Goal: Information Seeking & Learning: Learn about a topic

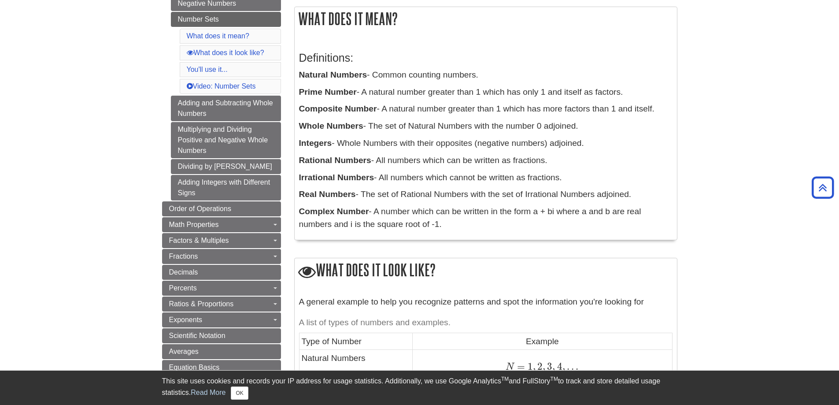
scroll to position [132, 0]
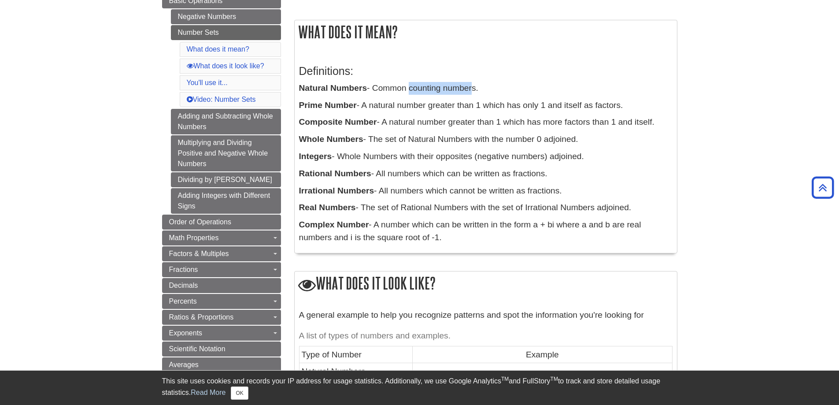
drag, startPoint x: 409, startPoint y: 84, endPoint x: 473, endPoint y: 88, distance: 64.5
click at [473, 88] on p "Natural Numbers - Common counting numbers." at bounding box center [486, 88] width 374 height 13
drag, startPoint x: 422, startPoint y: 106, endPoint x: 574, endPoint y: 97, distance: 151.9
click at [574, 97] on div "Definitions: Natural Numbers - Common counting numbers. Prime Number - A natura…" at bounding box center [486, 152] width 374 height 193
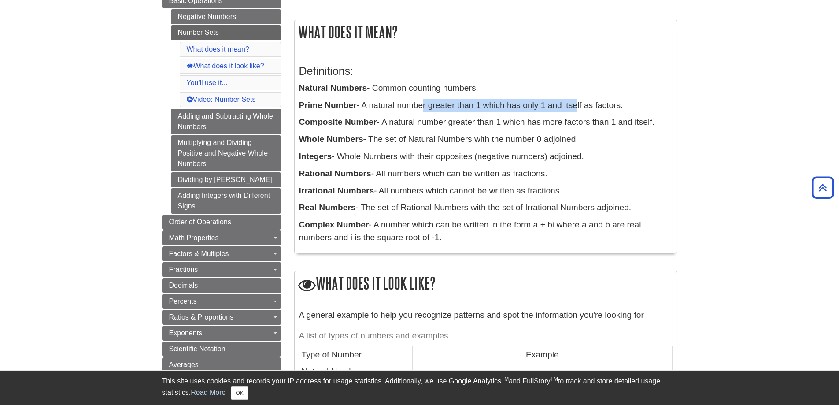
click at [574, 97] on div "Definitions: Natural Numbers - Common counting numbers. Prime Number - A natura…" at bounding box center [486, 152] width 374 height 193
drag, startPoint x: 535, startPoint y: 103, endPoint x: 597, endPoint y: 105, distance: 62.2
click at [597, 105] on p "Prime Number - A natural number greater than 1 which has only 1 and itself as f…" at bounding box center [486, 105] width 374 height 13
click at [524, 117] on p "Composite Number - A natural number greater than 1 which has more factors than …" at bounding box center [486, 122] width 374 height 13
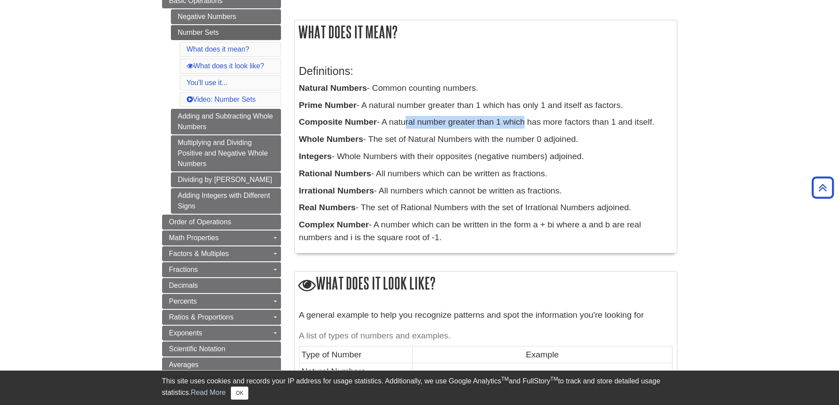
click at [524, 117] on p "Composite Number - A natural number greater than 1 which has more factors than …" at bounding box center [486, 122] width 374 height 13
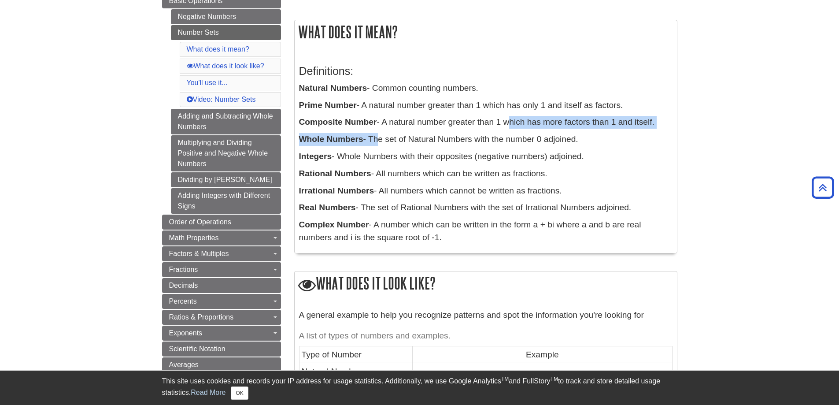
drag, startPoint x: 456, startPoint y: 130, endPoint x: 505, endPoint y: 126, distance: 49.6
click at [505, 126] on div "Definitions: Natural Numbers - Common counting numbers. Prime Number - A natura…" at bounding box center [486, 152] width 374 height 193
click at [396, 154] on p "Integers - Whole Numbers with their opposites (negative numbers) adjoined." at bounding box center [486, 156] width 374 height 13
drag, startPoint x: 396, startPoint y: 166, endPoint x: 400, endPoint y: 171, distance: 6.4
click at [396, 166] on div "Definitions: Natural Numbers - Common counting numbers. Prime Number - A natura…" at bounding box center [486, 152] width 374 height 193
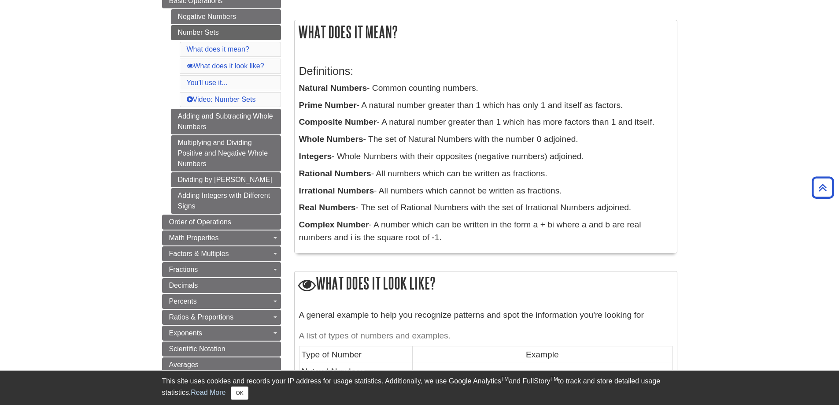
click at [404, 185] on p "Irrational Numbers - All numbers which cannot be written as fractions." at bounding box center [486, 191] width 374 height 13
drag, startPoint x: 415, startPoint y: 178, endPoint x: 513, endPoint y: 173, distance: 98.4
click at [513, 173] on p "Rational Numbers - All numbers which can be written as fractions." at bounding box center [486, 173] width 374 height 13
drag, startPoint x: 416, startPoint y: 196, endPoint x: 515, endPoint y: 191, distance: 99.2
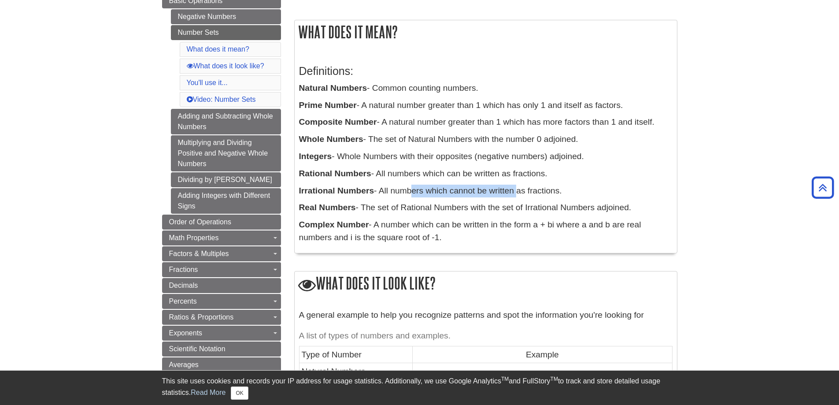
click at [515, 191] on p "Irrational Numbers - All numbers which cannot be written as fractions." at bounding box center [486, 191] width 374 height 13
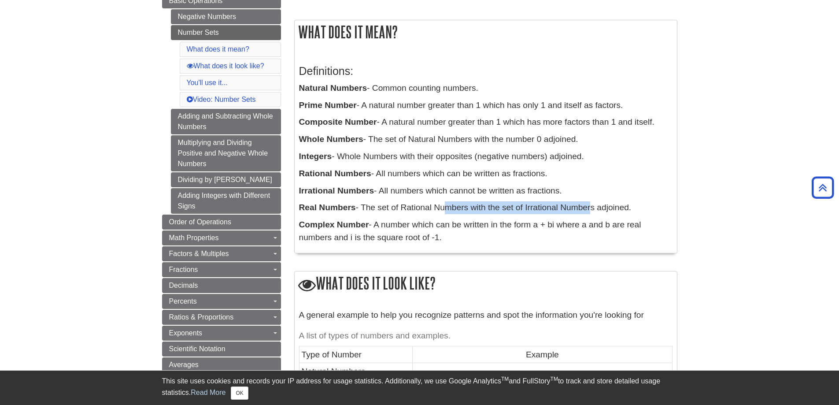
drag, startPoint x: 468, startPoint y: 204, endPoint x: 588, endPoint y: 204, distance: 119.9
click at [588, 204] on p "Real Numbers - The set of Rational Numbers with the set of Irrational Numbers a…" at bounding box center [486, 207] width 374 height 13
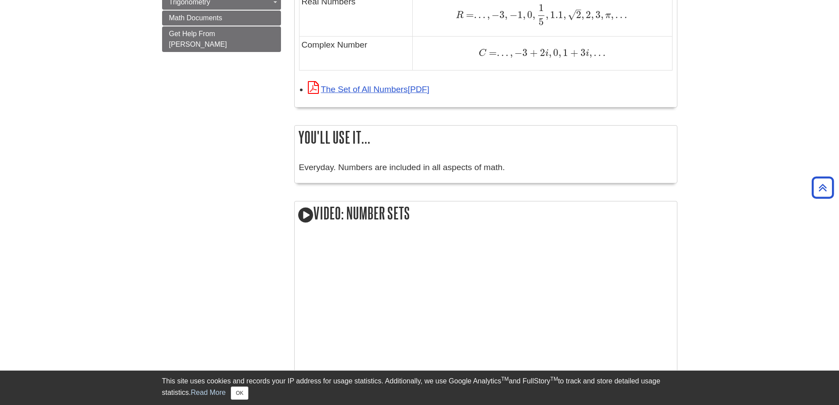
scroll to position [749, 0]
click at [365, 90] on link "The Set of All Numbers" at bounding box center [369, 88] width 122 height 9
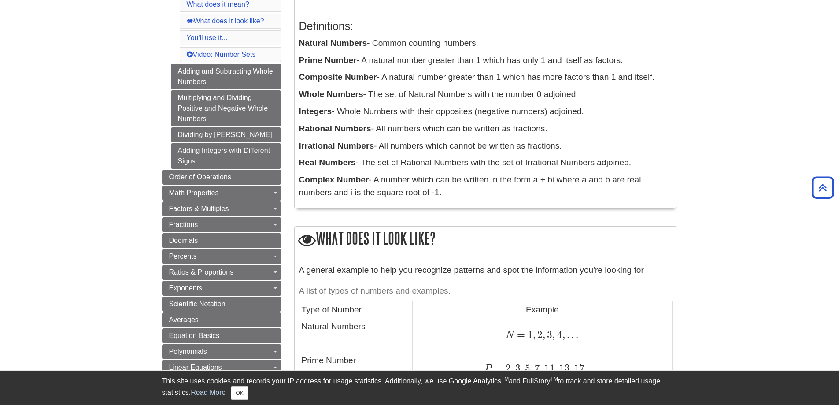
scroll to position [176, 0]
drag, startPoint x: 427, startPoint y: 193, endPoint x: 393, endPoint y: 149, distance: 55.5
click at [386, 145] on div "Definitions: Natural Numbers - Common counting numbers. Prime Number - A natura…" at bounding box center [486, 108] width 374 height 193
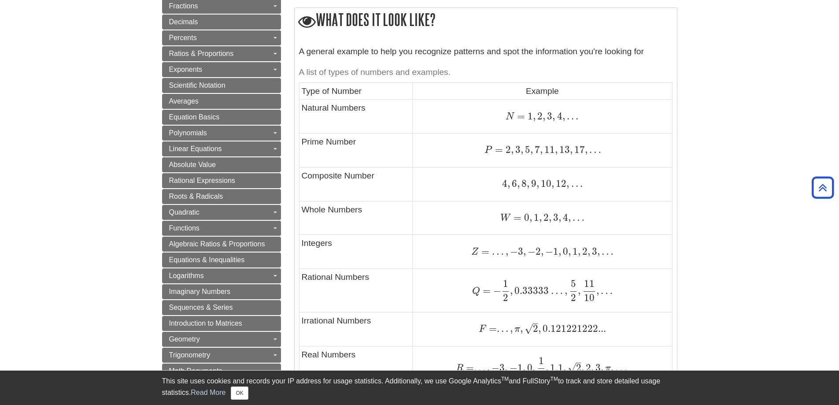
scroll to position [397, 0]
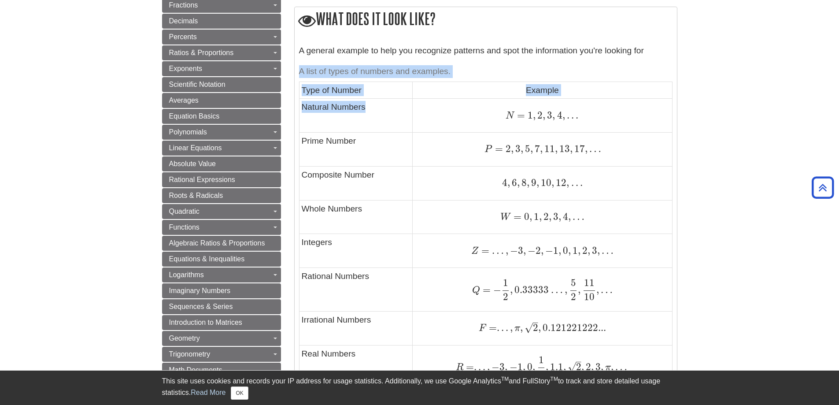
drag, startPoint x: 297, startPoint y: 87, endPoint x: 419, endPoint y: 107, distance: 122.7
click at [419, 107] on div "A general example to help you recognize patterns and spot the information you'r…" at bounding box center [486, 249] width 383 height 419
click at [419, 107] on td "N = 1 , 2 , 3 , 4 , . . . N = 1 , 2 , 3 , 4 , . . ." at bounding box center [543, 116] width 260 height 34
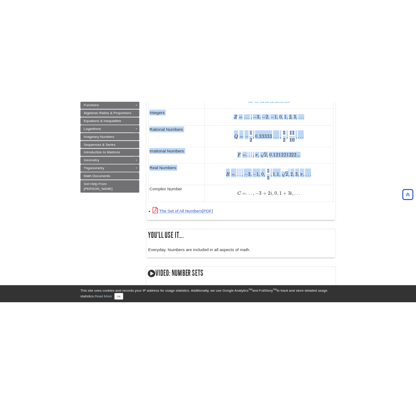
scroll to position [749, 0]
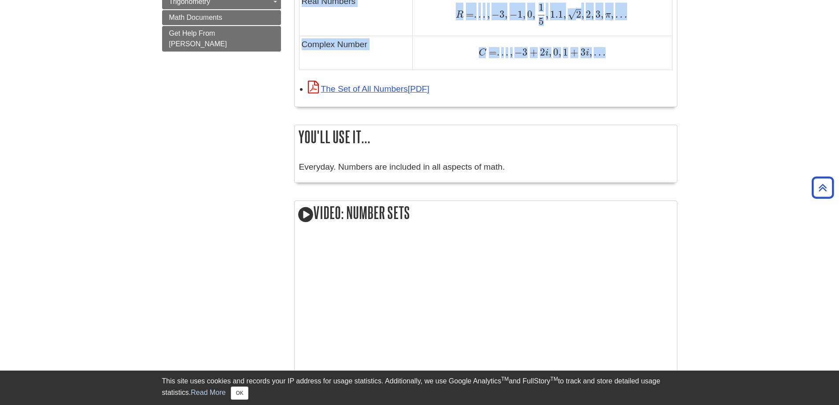
drag, startPoint x: 302, startPoint y: 89, endPoint x: 607, endPoint y: 52, distance: 306.8
copy tbody "Type of Number Example Natural Numbers N = 1 , 2 , 3 , 4 , . . . N = 1 , 2 , 3 …"
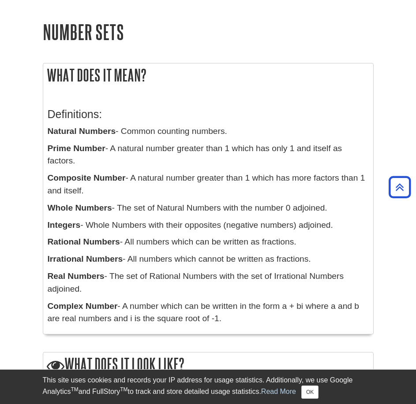
drag, startPoint x: 123, startPoint y: 133, endPoint x: 230, endPoint y: 133, distance: 107.1
click at [230, 133] on p "Natural Numbers - Common counting numbers." at bounding box center [208, 131] width 321 height 13
copy p "Common counting numbers."
drag, startPoint x: 329, startPoint y: 208, endPoint x: 120, endPoint y: 208, distance: 208.4
click at [120, 208] on p "Whole Numbers - The set of Natural Numbers with the number 0 adjoined." at bounding box center [208, 208] width 321 height 13
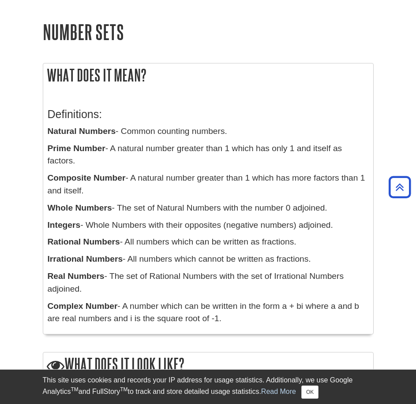
copy p "The set of Natural Numbers with the number 0 adjoined."
drag, startPoint x: 89, startPoint y: 223, endPoint x: 334, endPoint y: 221, distance: 245.0
click at [334, 221] on p "Integers - Whole Numbers with their opposites (negative numbers) adjoined." at bounding box center [208, 225] width 321 height 13
copy p "Whole Numbers with their opposites (negative numbers) adjoined."
drag, startPoint x: 271, startPoint y: 243, endPoint x: 127, endPoint y: 242, distance: 144.1
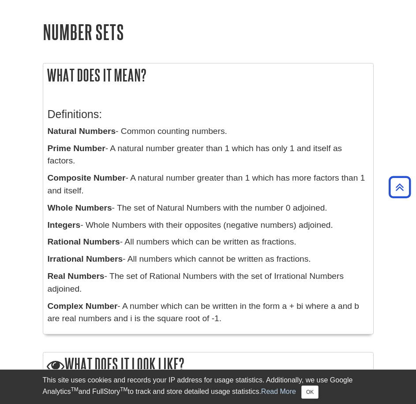
click at [127, 242] on p "Rational Numbers - All numbers which can be written as fractions." at bounding box center [208, 242] width 321 height 13
copy p "All numbers which can be written as fractions."
drag, startPoint x: 316, startPoint y: 259, endPoint x: 130, endPoint y: 259, distance: 185.5
click at [130, 259] on p "Irrational Numbers - All numbers which cannot be written as fractions." at bounding box center [208, 259] width 321 height 13
copy p "All numbers which cannot be written as fractions."
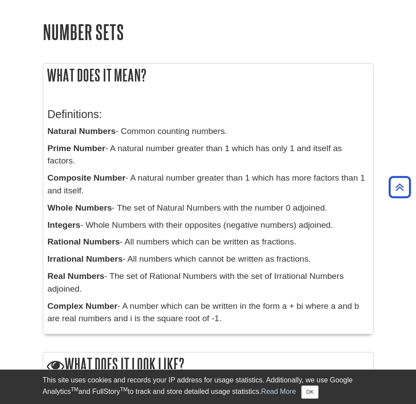
drag, startPoint x: 214, startPoint y: 172, endPoint x: 14, endPoint y: 173, distance: 199.6
click at [214, 172] on p "Composite Number - A natural number greater than 1 which has more factors than …" at bounding box center [208, 185] width 321 height 26
